Goal: Find specific page/section: Find specific page/section

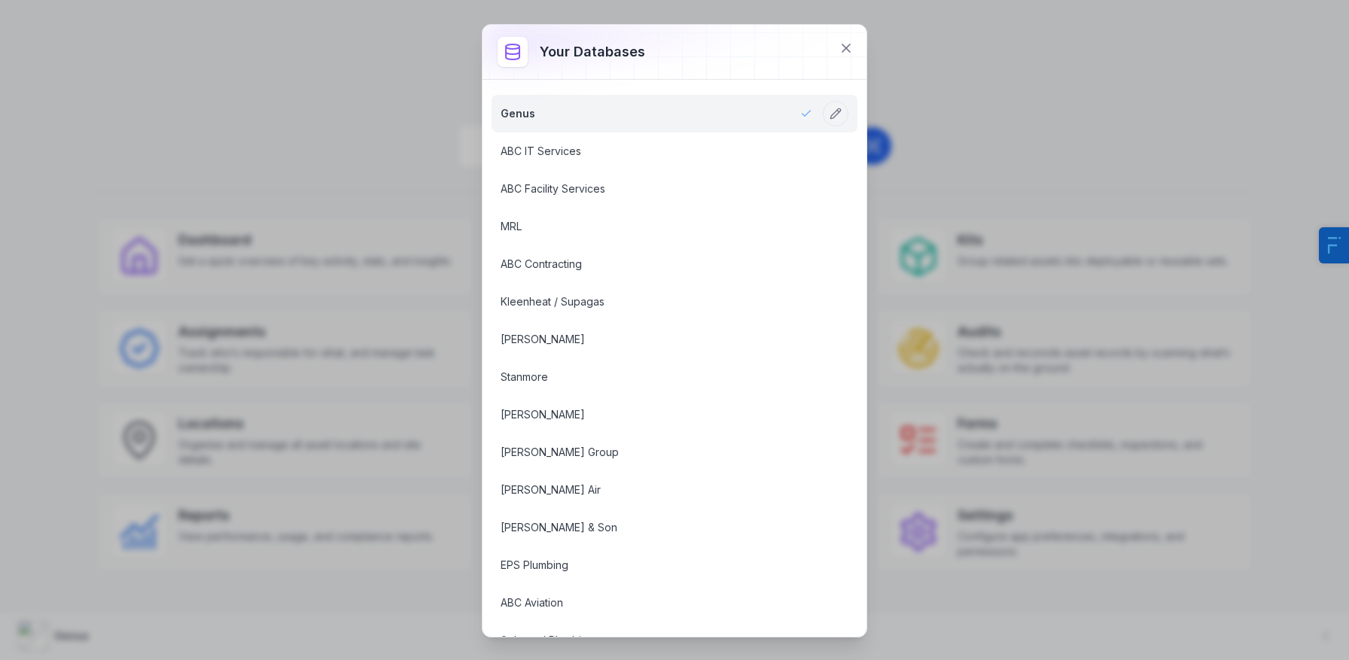
scroll to position [1807, 0]
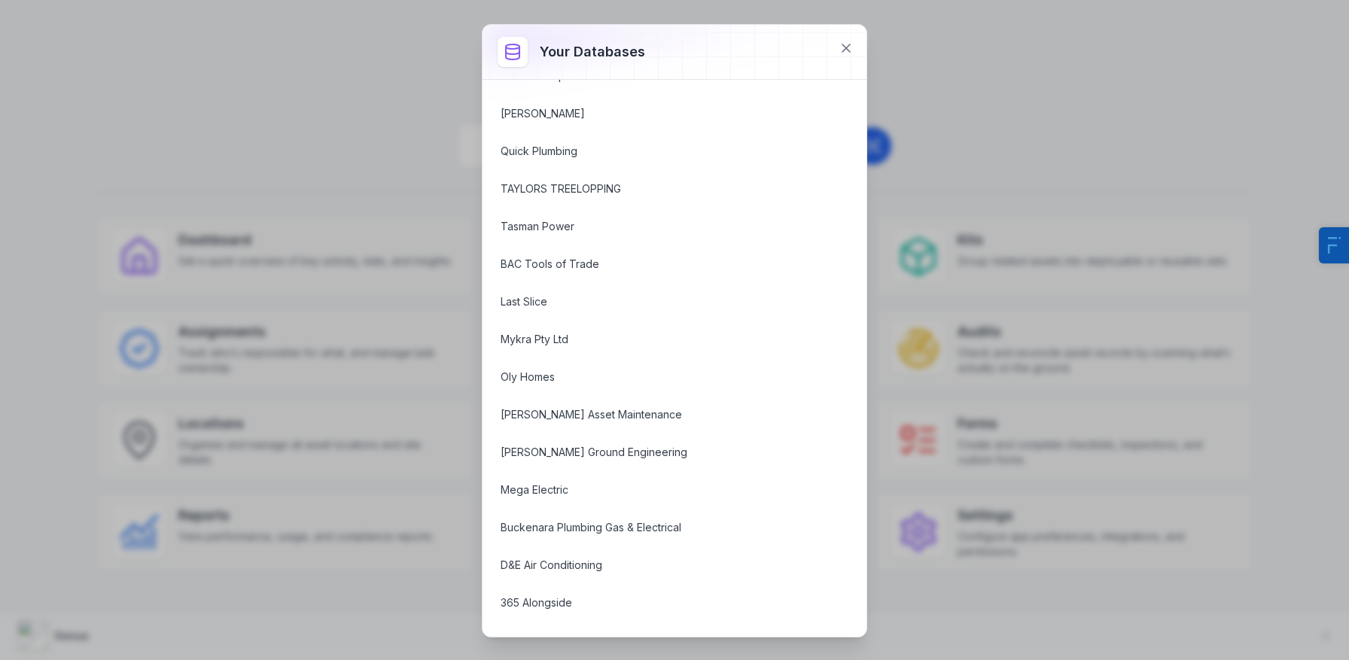
click at [346, 237] on div "Your databases Genus ABC IT Services ABC Facility Services MRL ABC Contracting …" at bounding box center [674, 330] width 1349 height 660
click at [859, 47] on button at bounding box center [846, 48] width 29 height 29
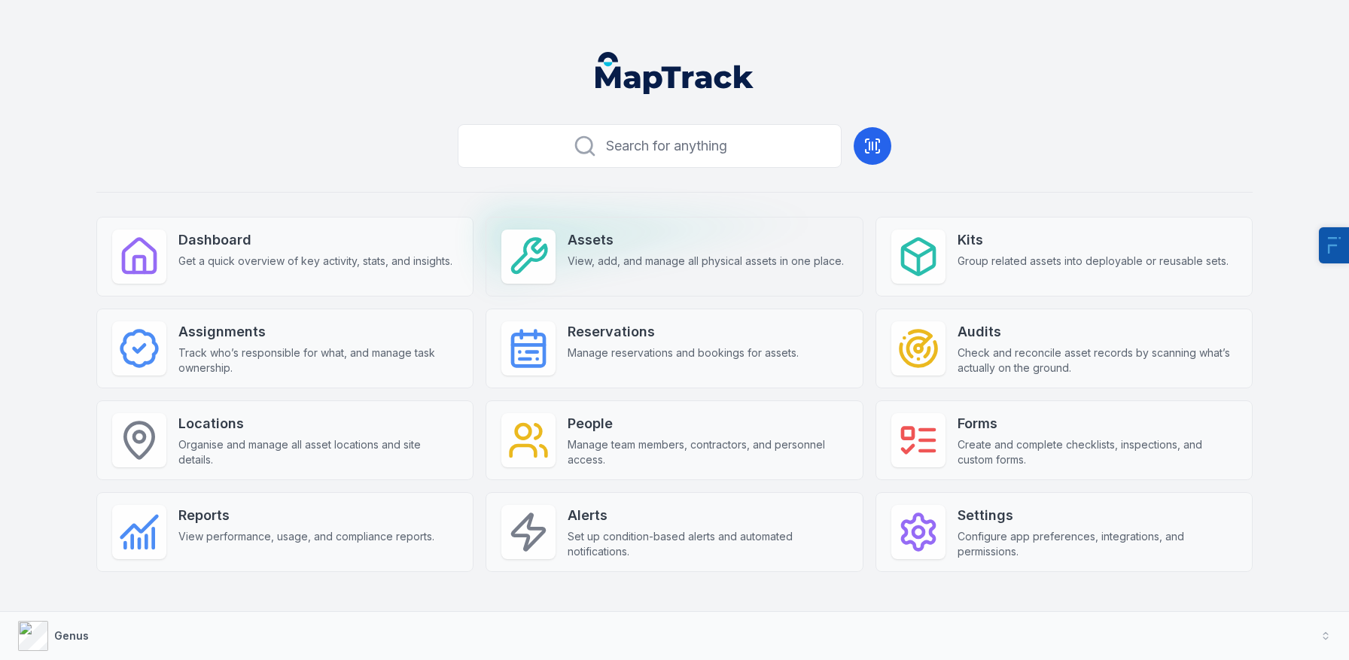
click at [604, 277] on div "Assets View, add, and manage all physical assets in one place." at bounding box center [674, 257] width 377 height 80
